Goal: Find specific page/section: Find specific page/section

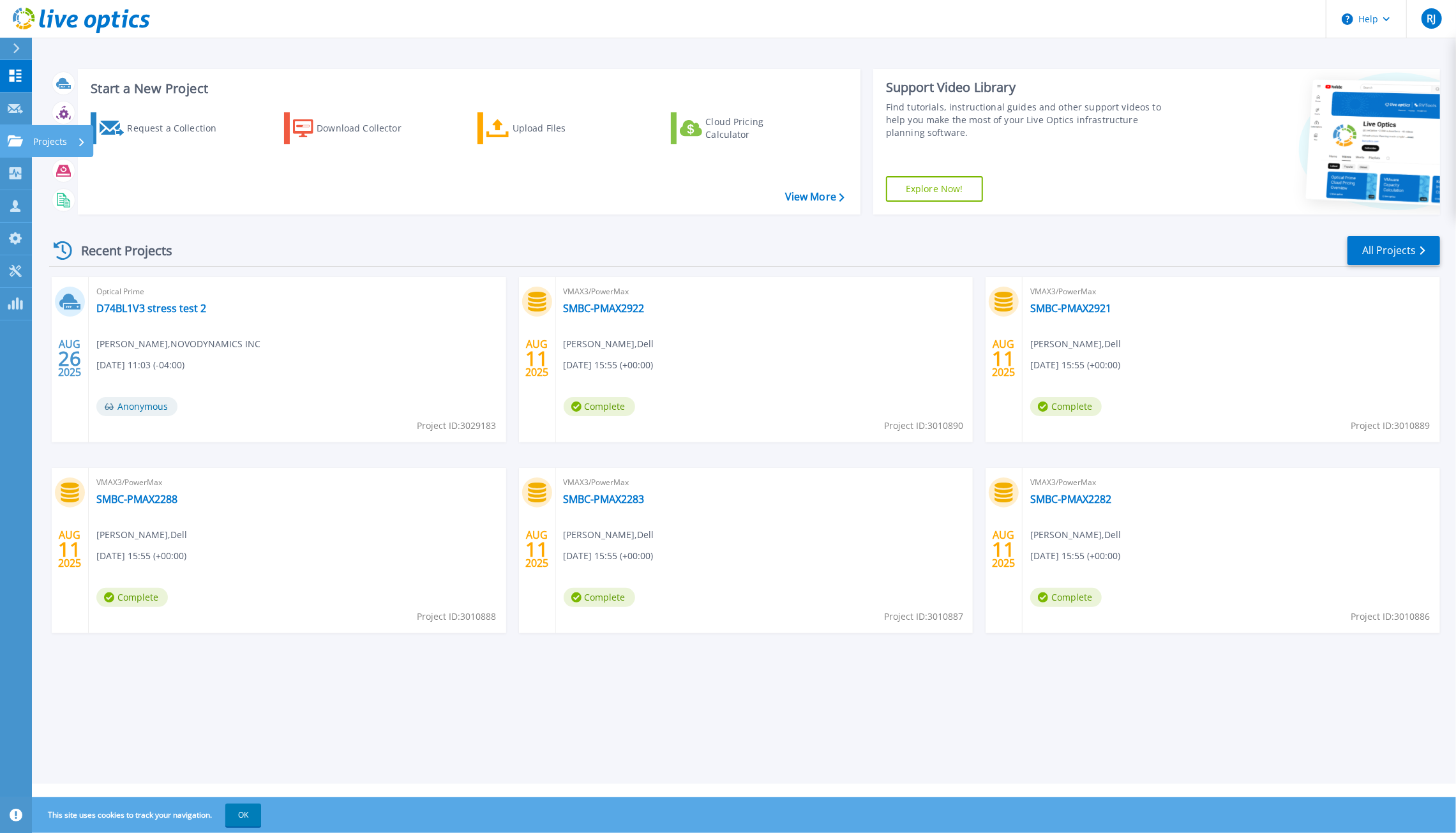
click at [12, 145] on icon at bounding box center [15, 140] width 15 height 11
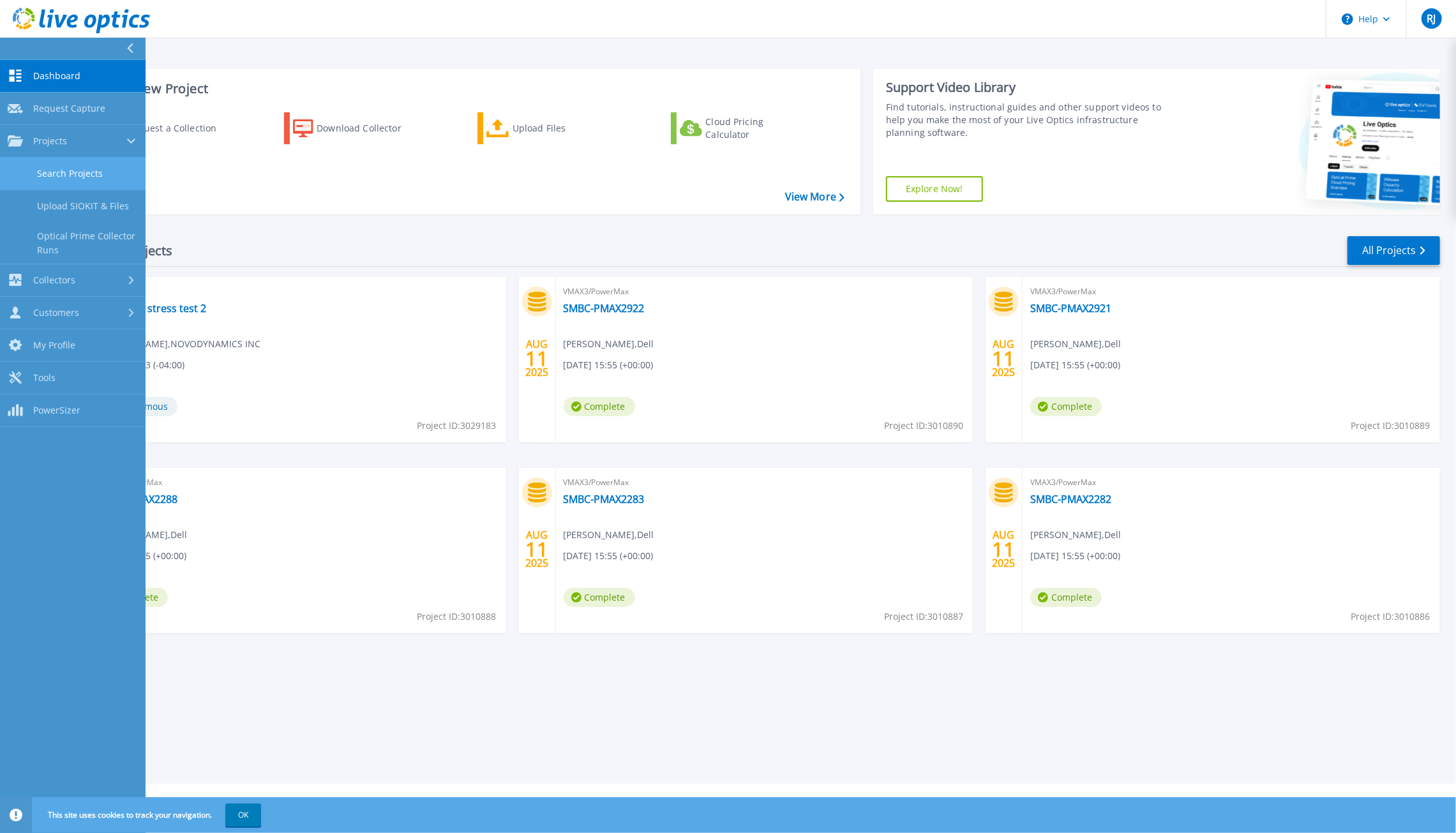
click at [81, 169] on link "Search Projects" at bounding box center [72, 174] width 145 height 32
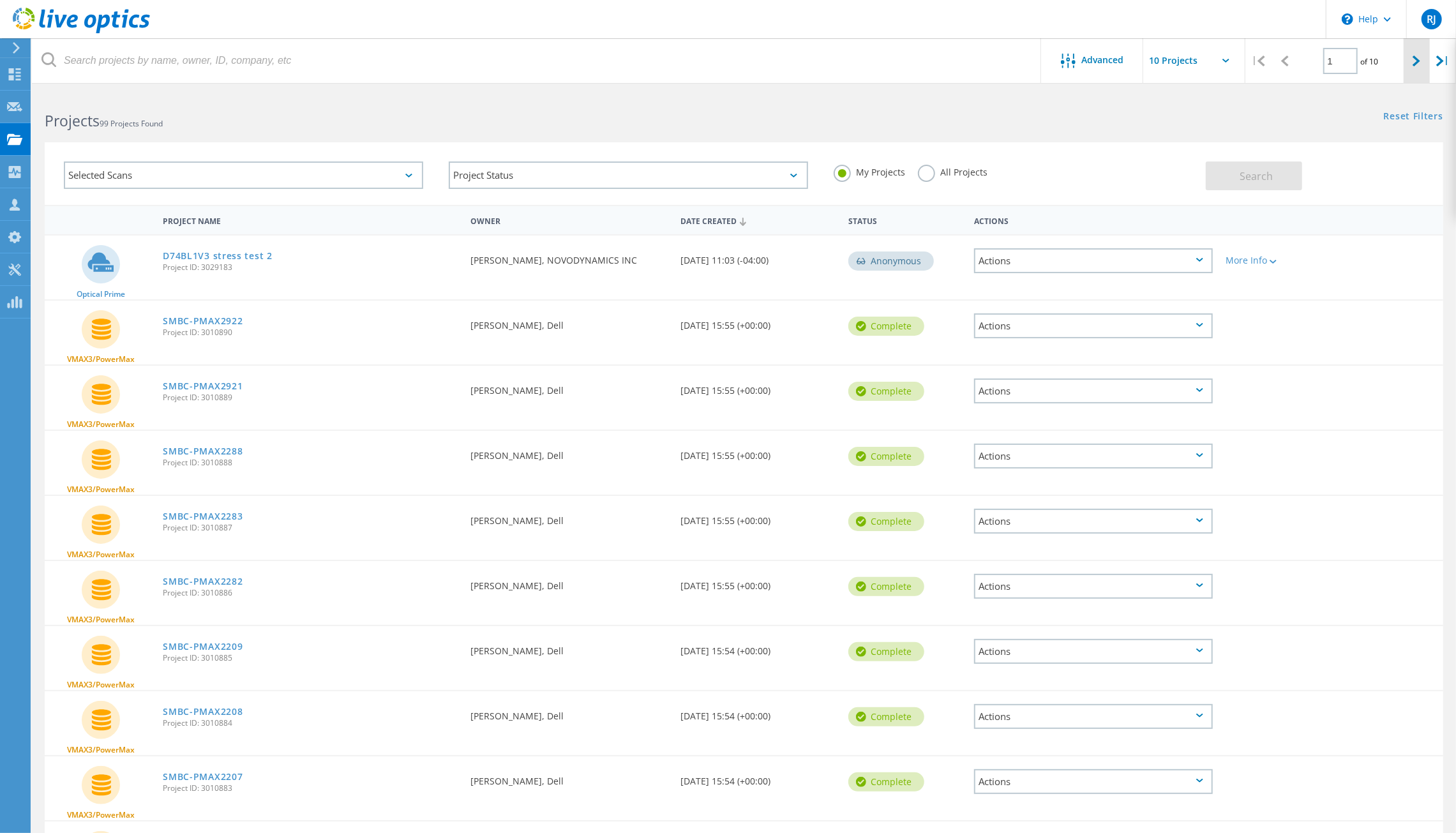
click at [1419, 57] on icon at bounding box center [1415, 61] width 7 height 11
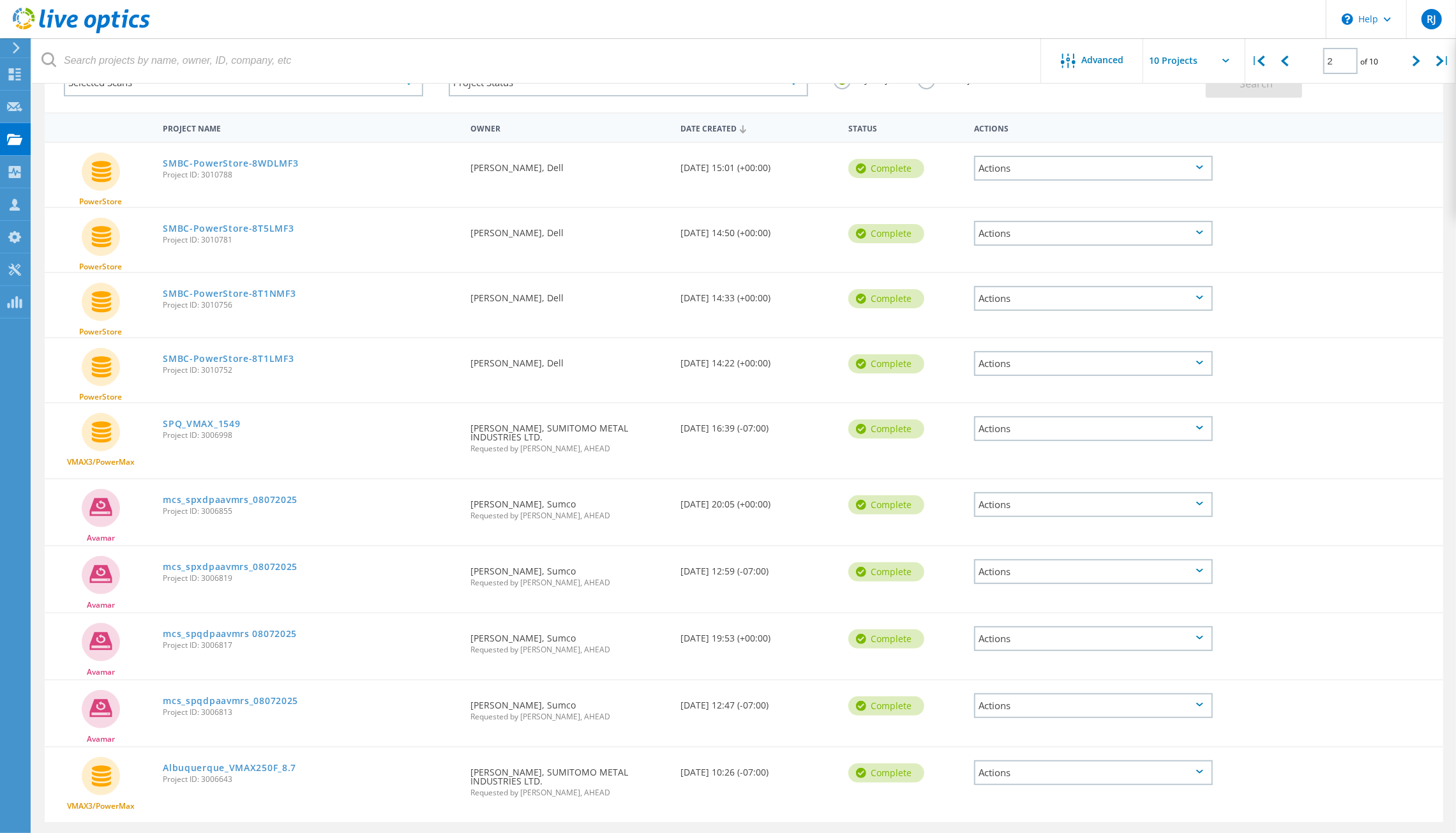
scroll to position [71, 0]
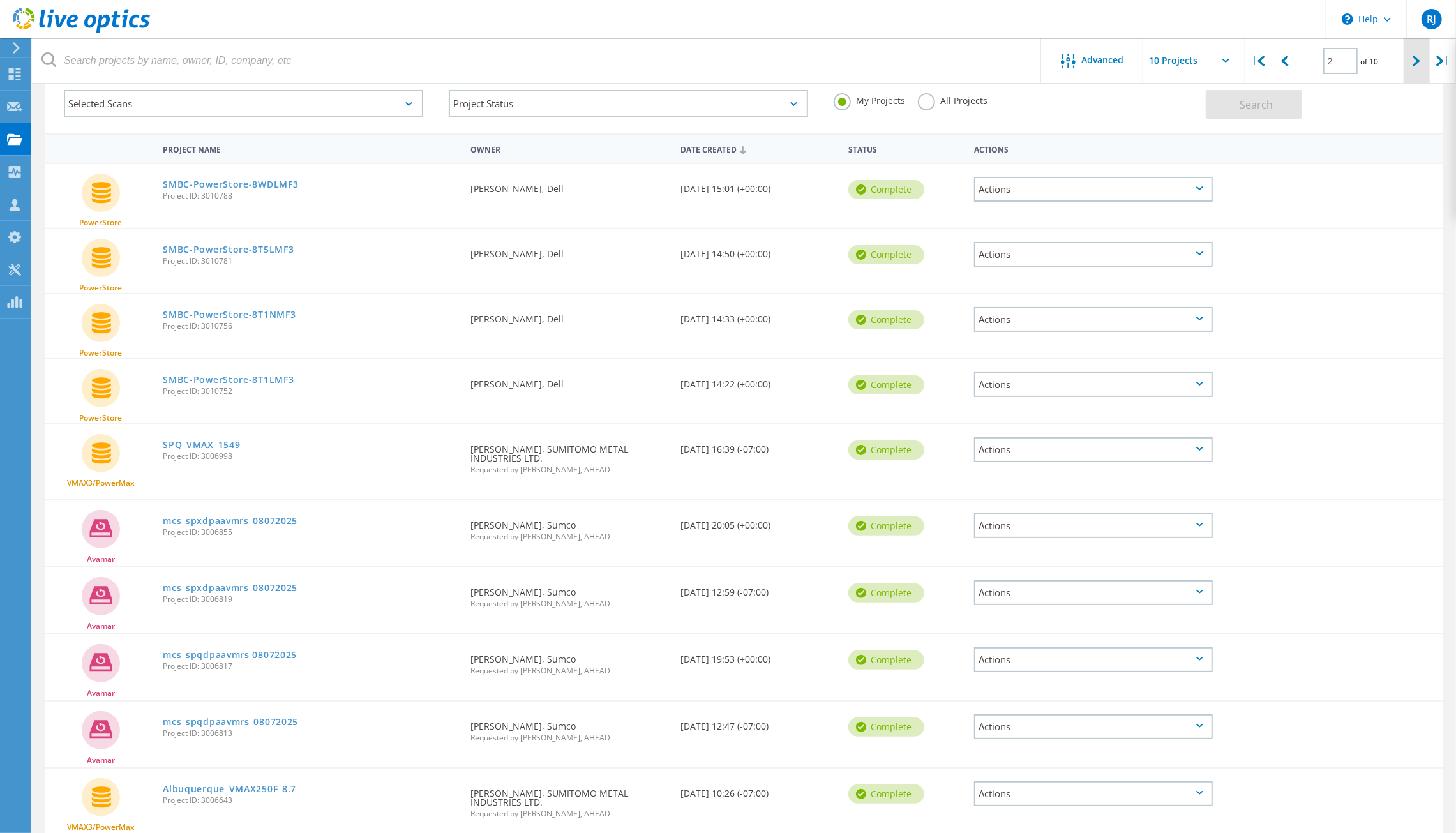
click at [1412, 56] on icon at bounding box center [1415, 61] width 7 height 11
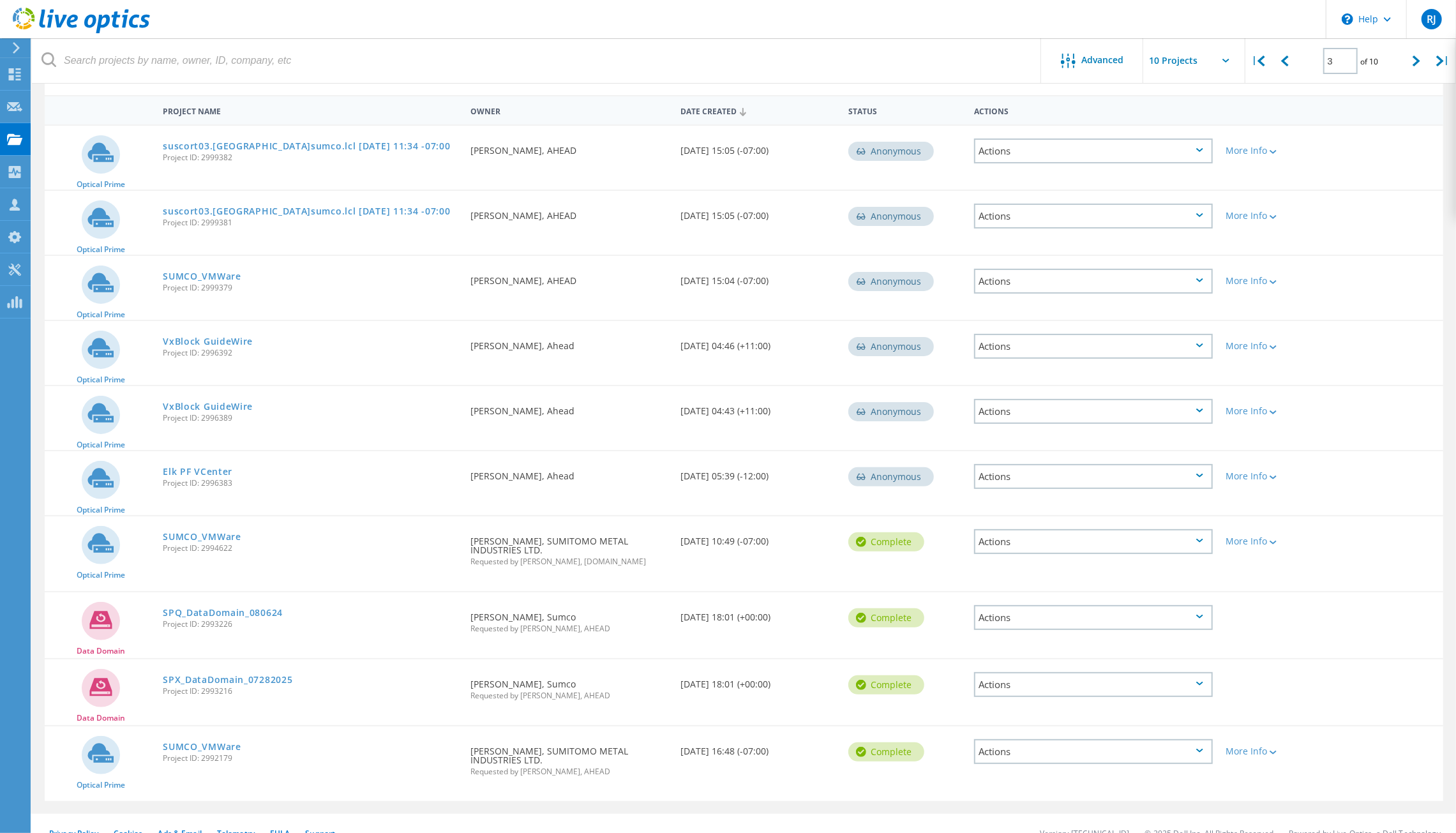
scroll to position [95, 0]
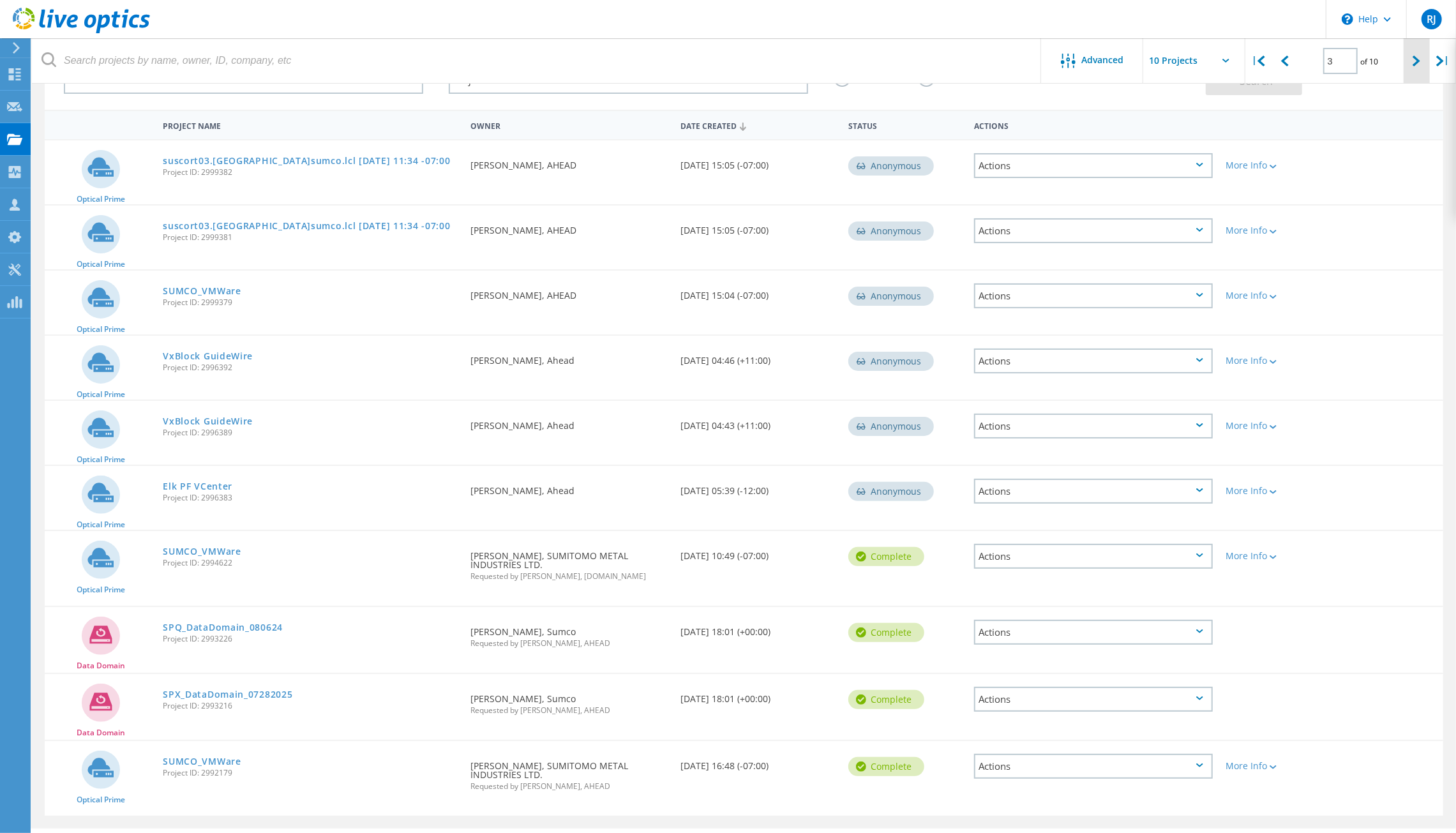
click at [1409, 58] on div at bounding box center [1417, 61] width 27 height 46
type input "4"
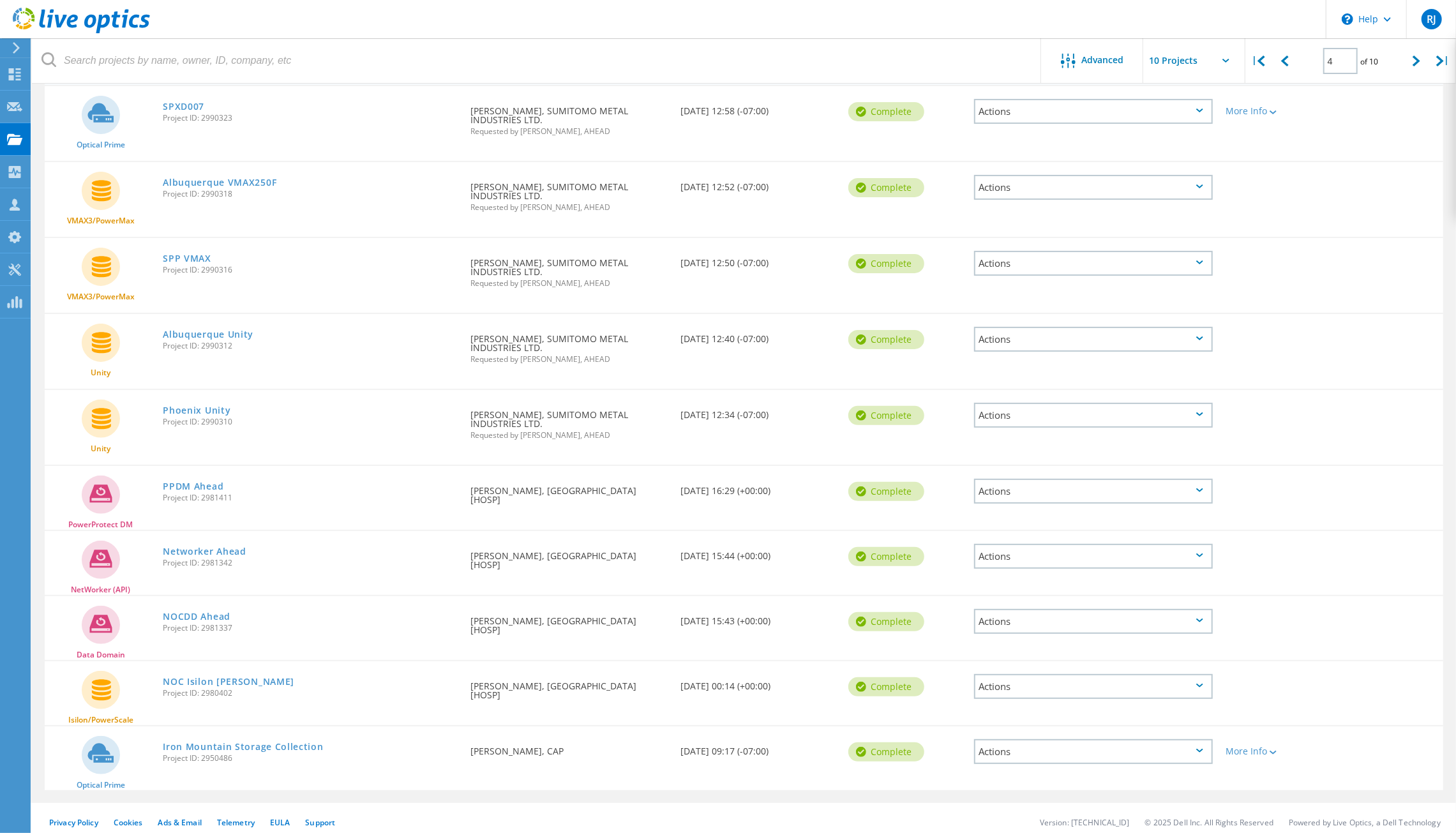
scroll to position [158, 0]
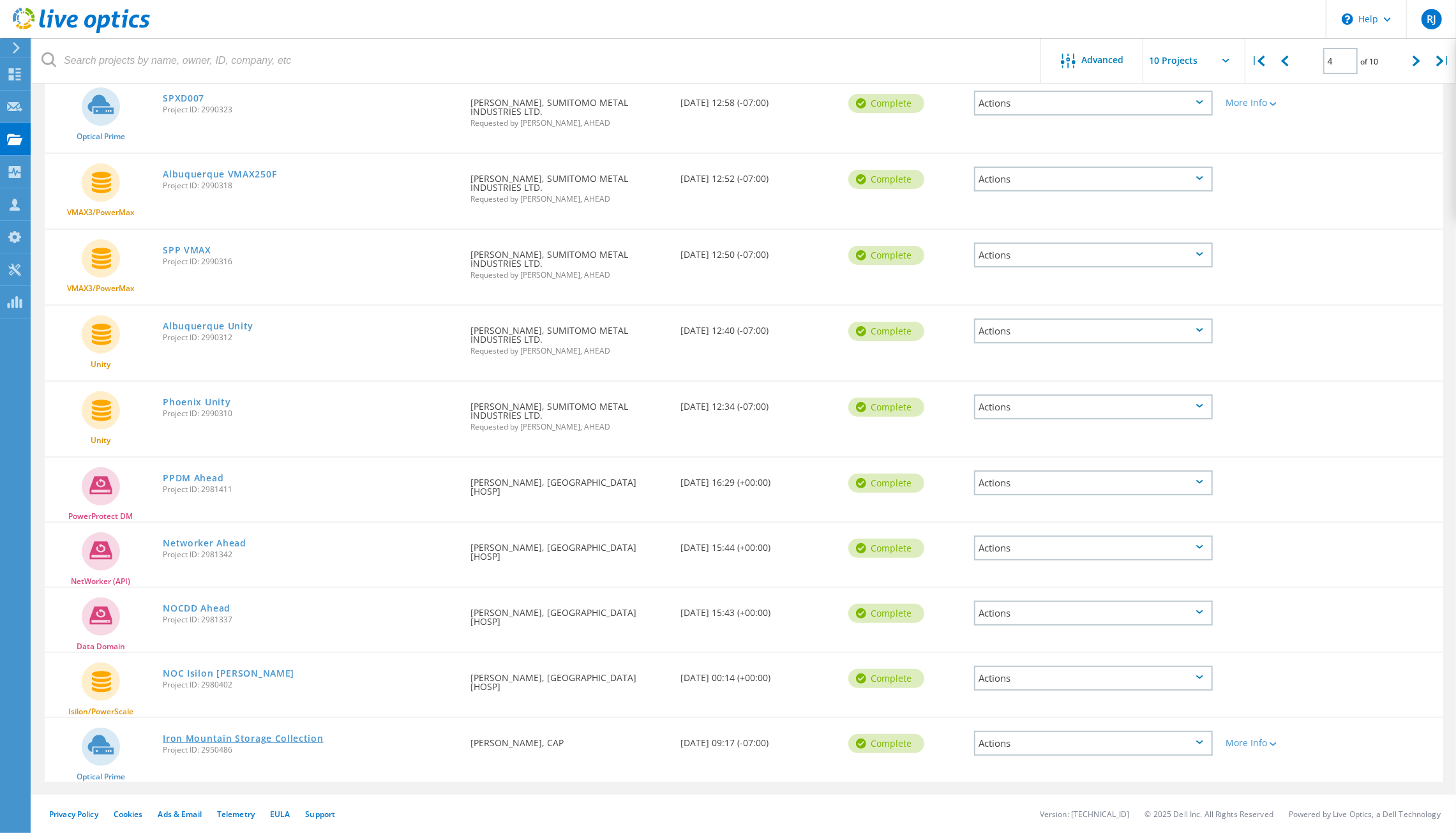
click at [231, 735] on link "Iron Mountain Storage Collection" at bounding box center [243, 738] width 160 height 9
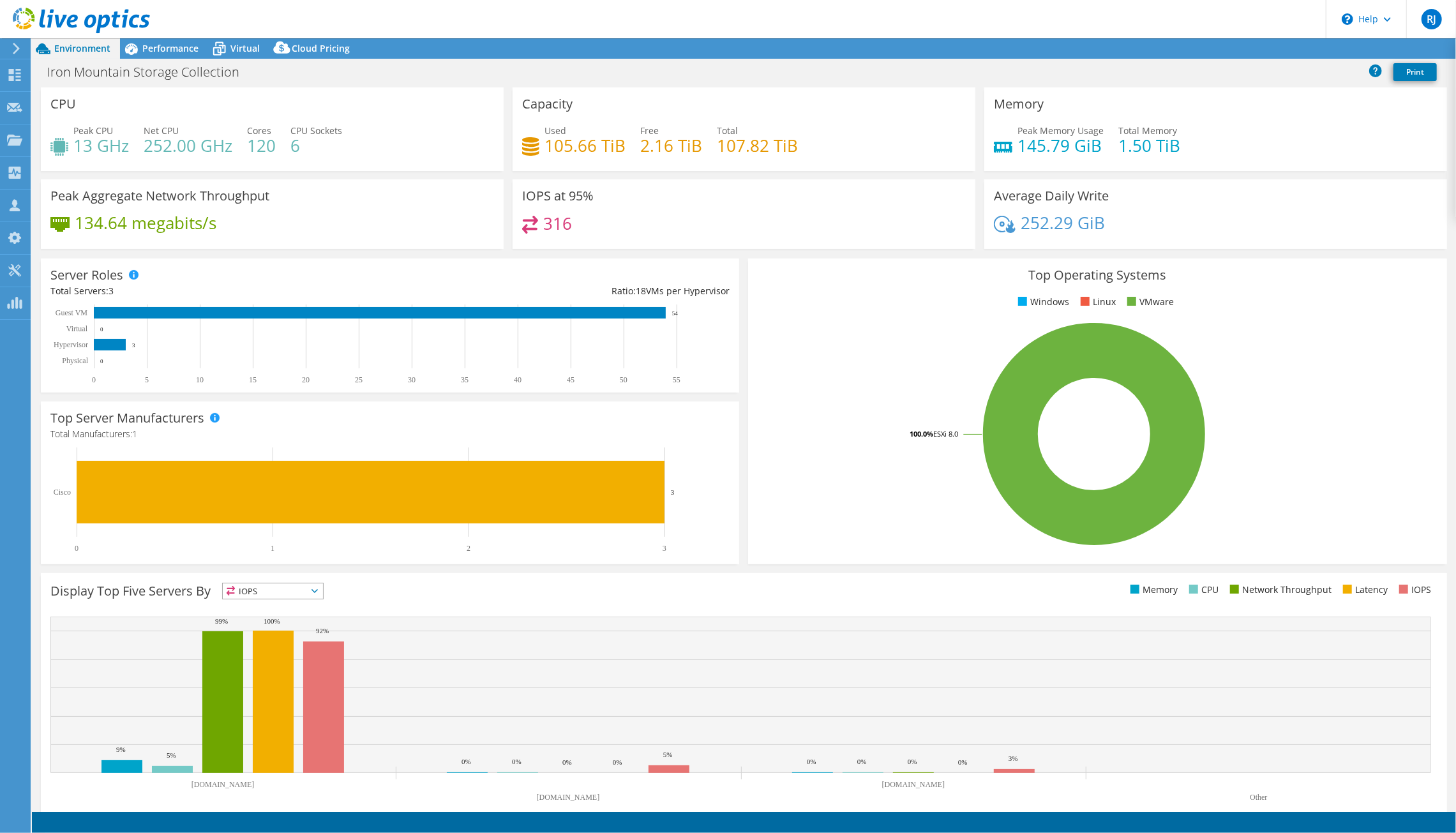
select select "USD"
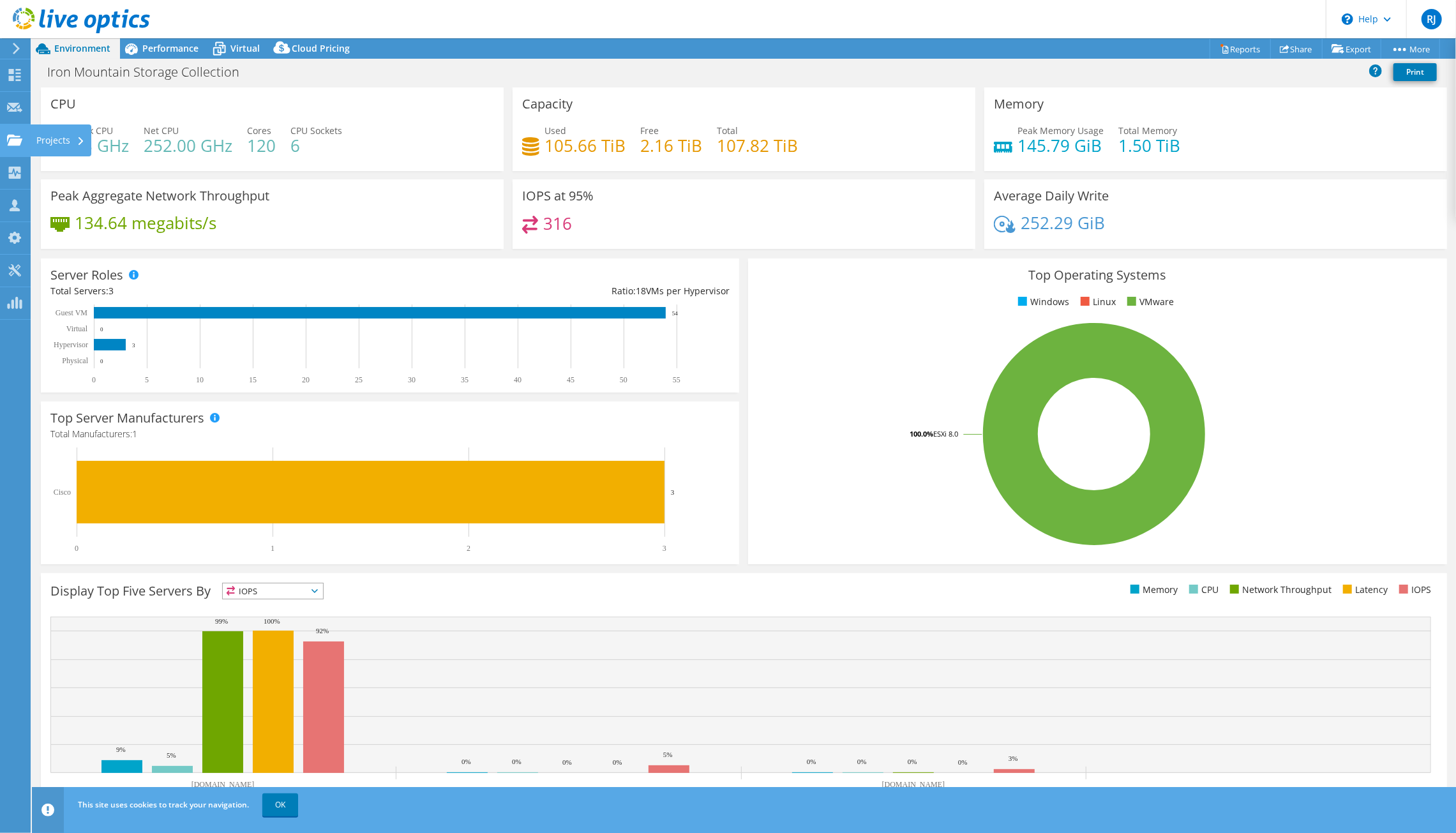
click at [40, 140] on div "Projects" at bounding box center [61, 140] width 61 height 32
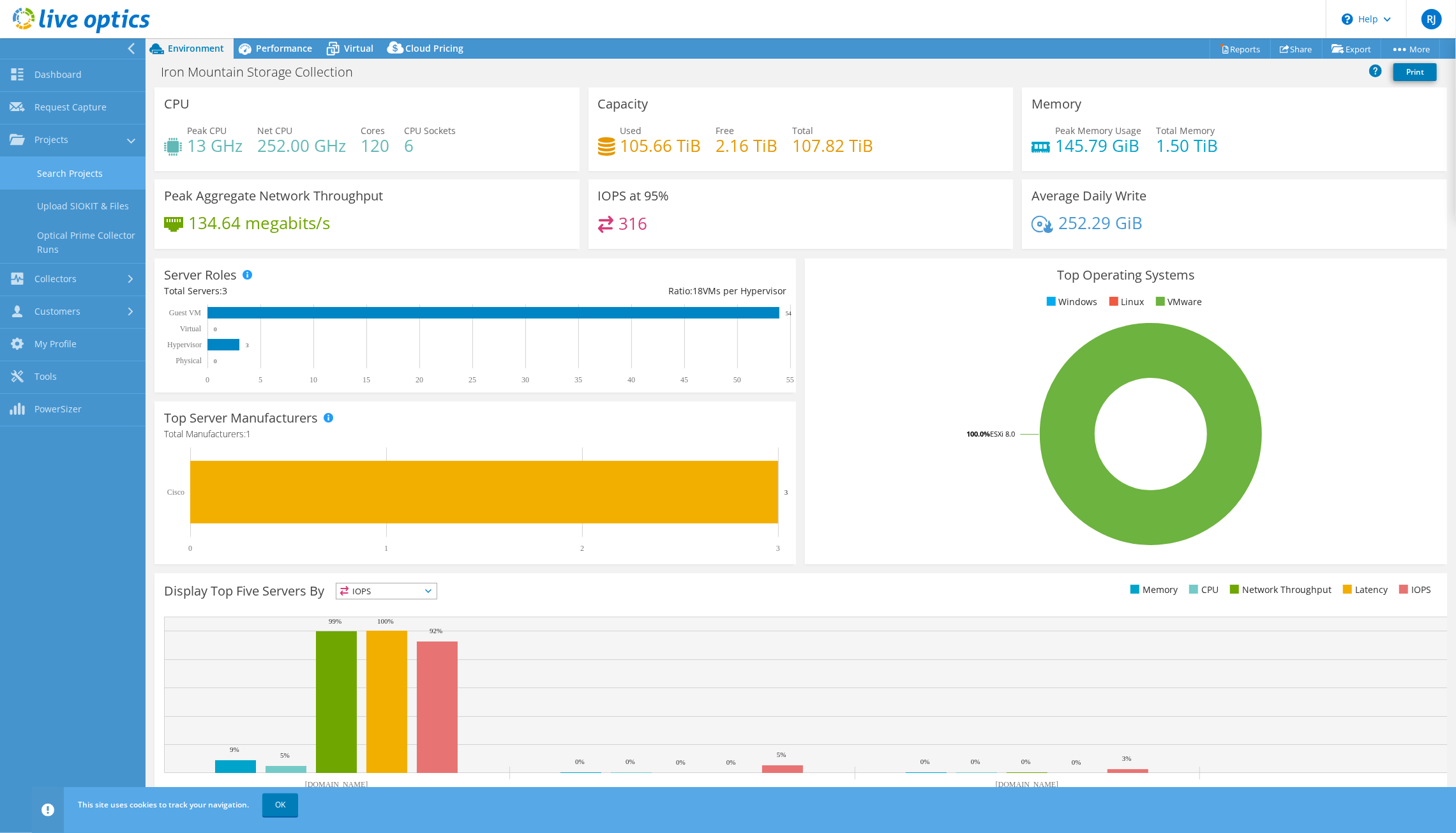
click at [51, 179] on link "Search Projects" at bounding box center [72, 173] width 145 height 32
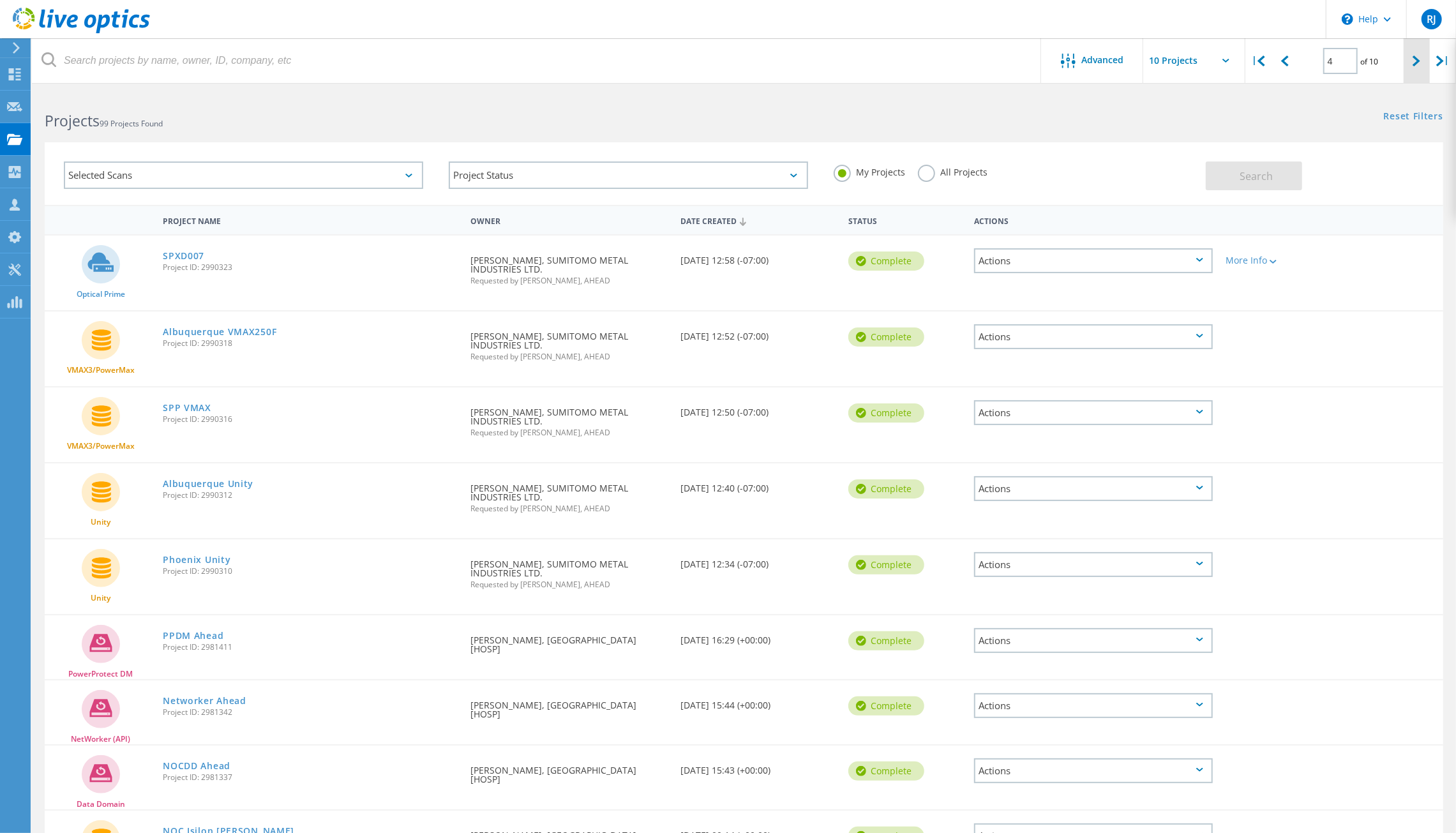
click at [1413, 64] on icon at bounding box center [1415, 61] width 7 height 11
type input "5"
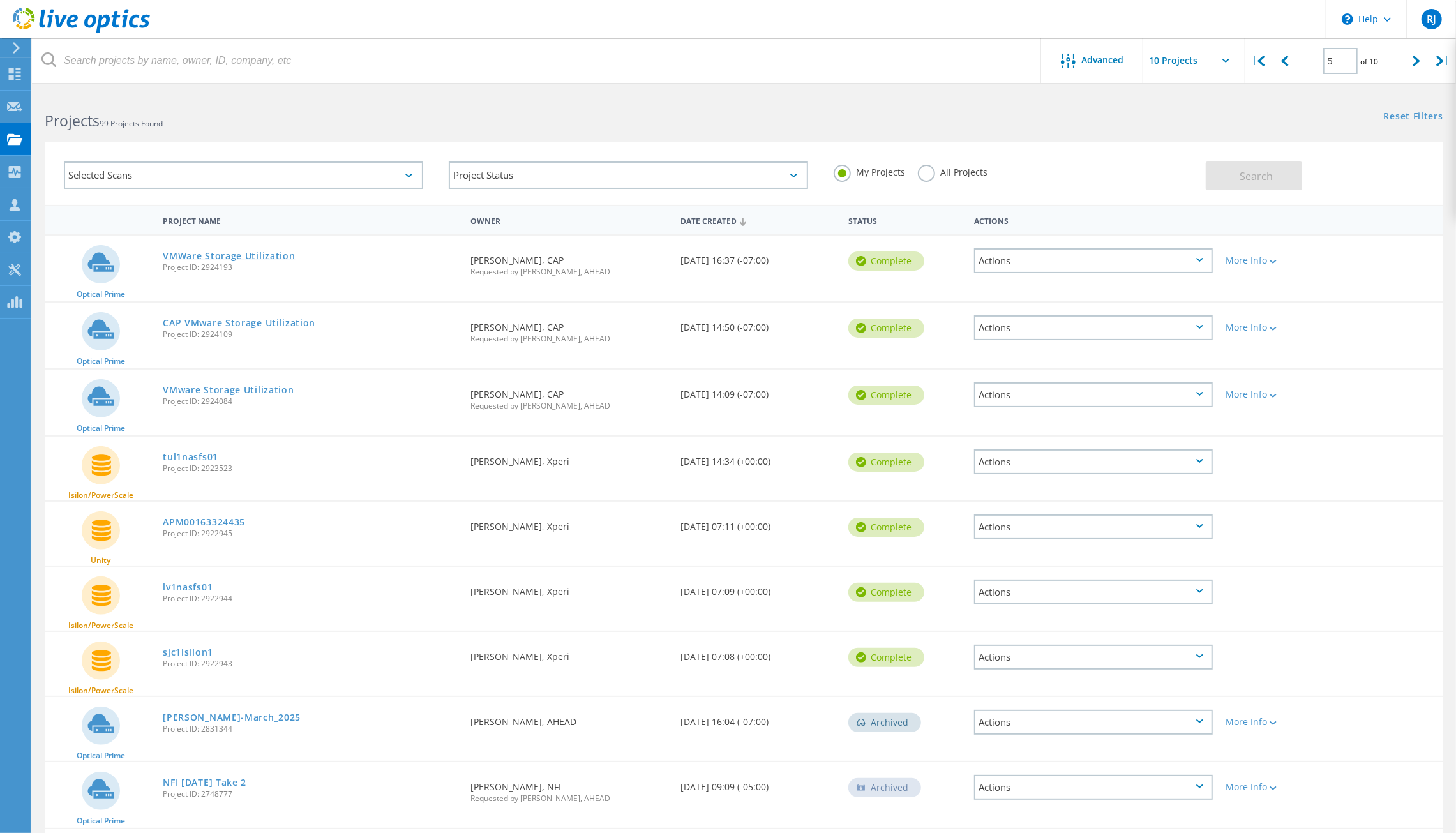
click at [248, 256] on link "VMWare Storage Utilization" at bounding box center [228, 256] width 132 height 9
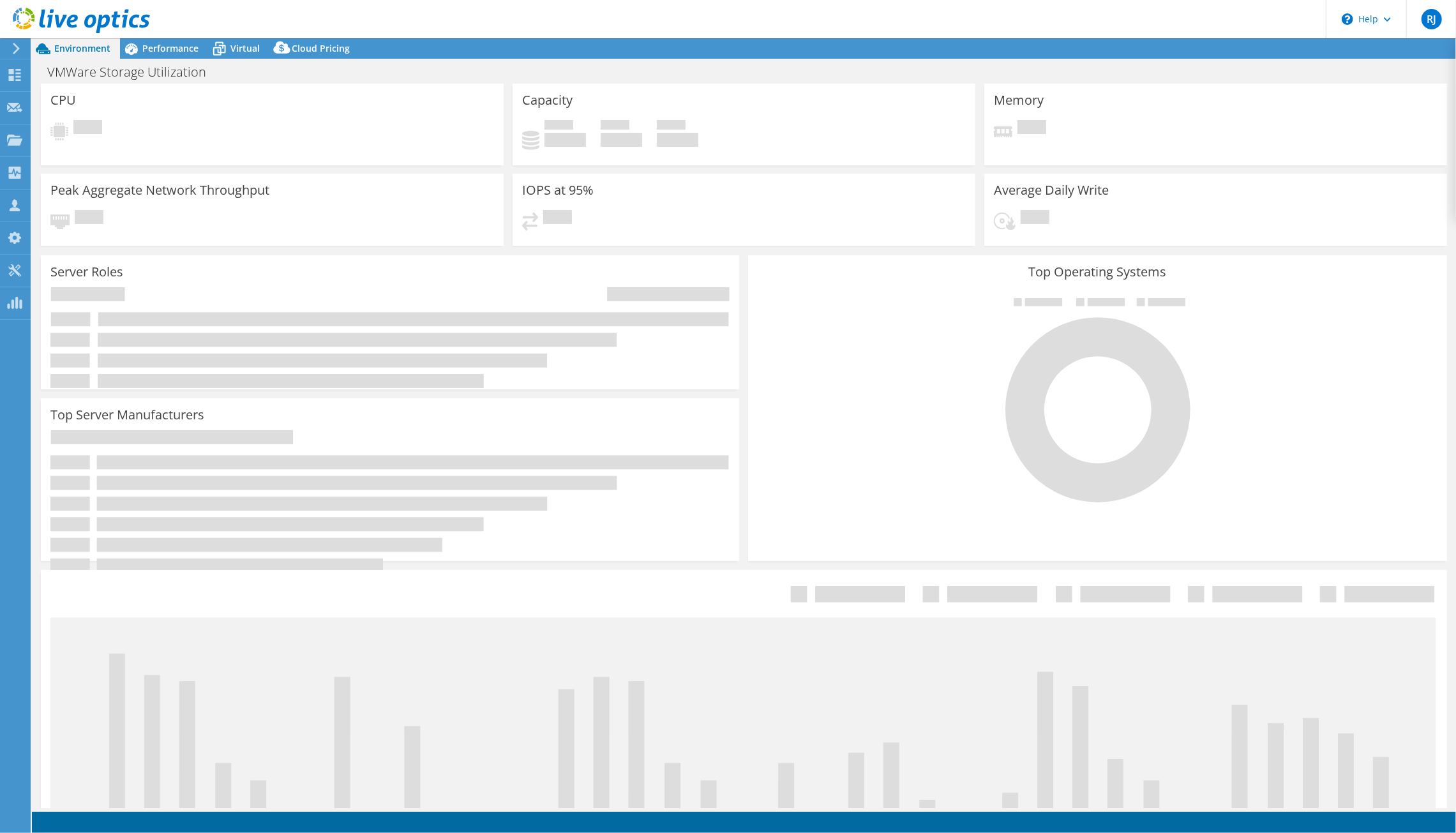
select select "USD"
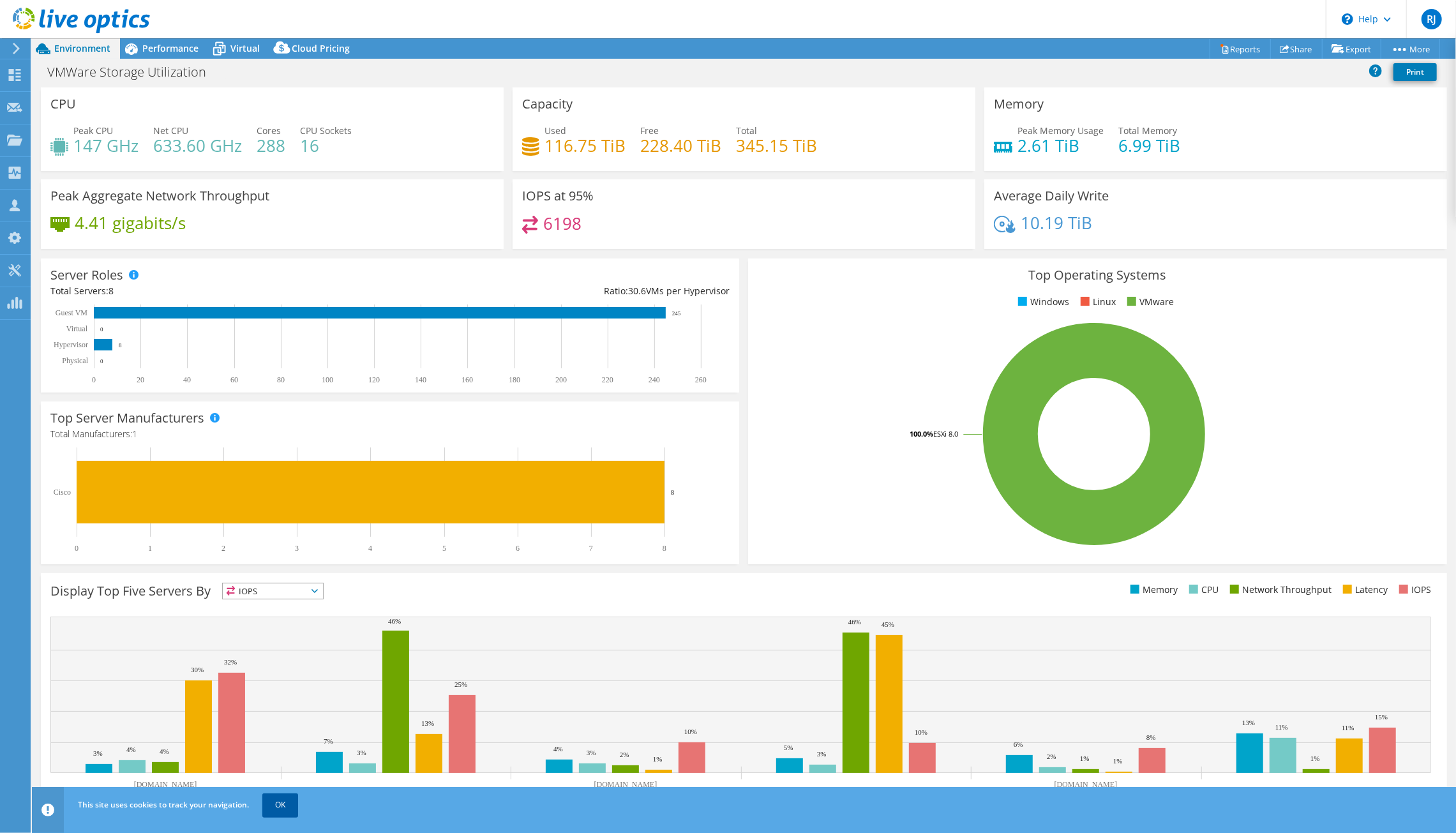
click at [287, 799] on link "OK" at bounding box center [280, 805] width 36 height 23
